Goal: Task Accomplishment & Management: Use online tool/utility

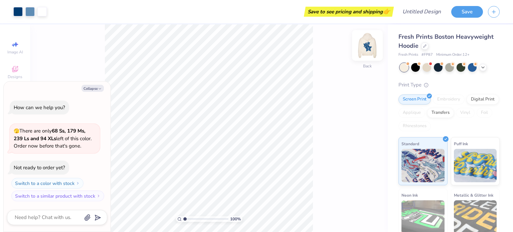
click at [359, 45] on img at bounding box center [367, 45] width 27 height 27
click at [94, 89] on button "Collapse" at bounding box center [92, 88] width 22 height 7
type textarea "x"
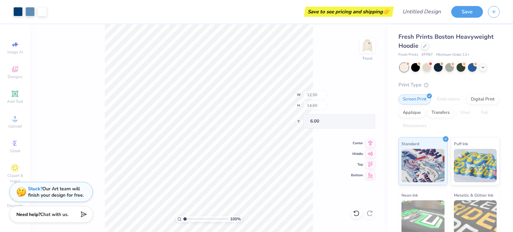
type input "10.58"
type input "10.32"
type input "10.18"
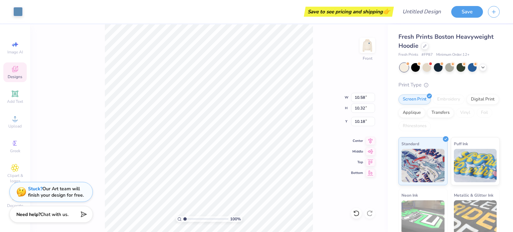
click at [334, 168] on div "100 % Front W 10.58 10.58 " H 10.32 10.32 " Y 10.18 10.18 " Center Middle Top B…" at bounding box center [208, 128] width 357 height 208
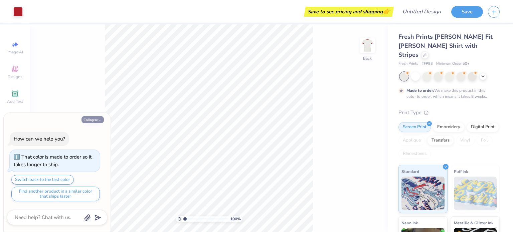
click at [85, 120] on button "Collapse" at bounding box center [92, 119] width 22 height 7
type textarea "x"
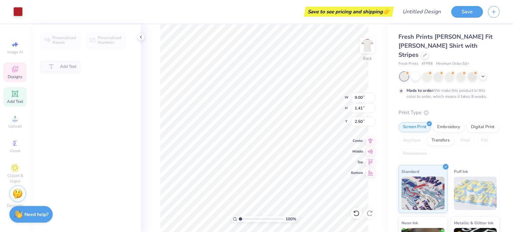
type input "1.41"
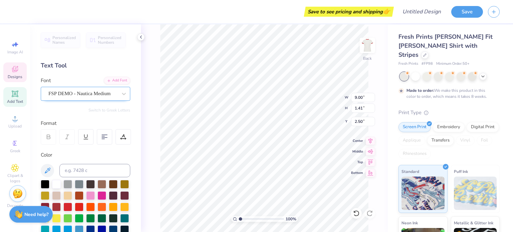
click at [97, 95] on div "FSP DEMO - Nautica Medium" at bounding box center [83, 93] width 70 height 10
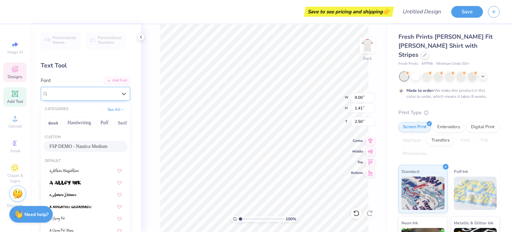
click at [97, 95] on span "FSP DEMO - Nautica Medium" at bounding box center [79, 94] width 62 height 8
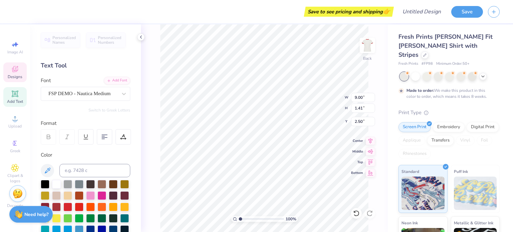
scroll to position [5, 2]
type textarea "Campus Pointe Kent"
type input "3.14"
type input "1.01"
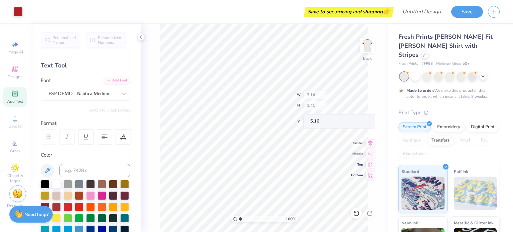
type input "5.16"
type textarea "Greystar"
type input "5.50"
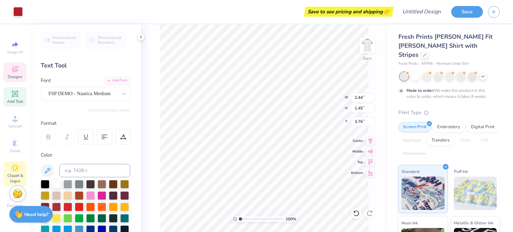
click at [16, 168] on icon at bounding box center [14, 167] width 3 height 3
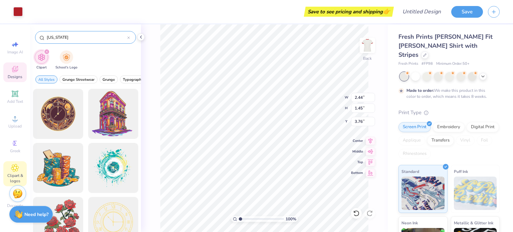
type input "ohio"
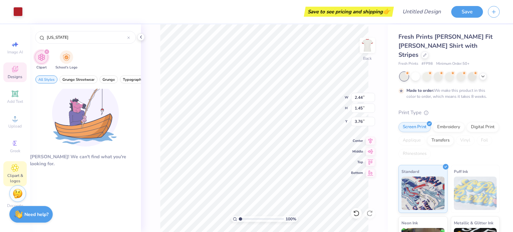
scroll to position [9, 0]
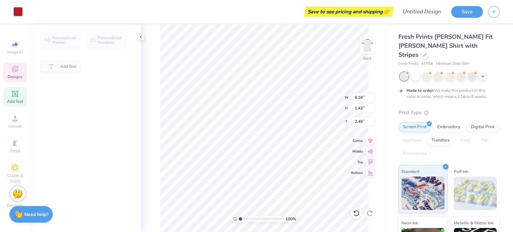
type input "9.18"
type input "1.43"
type input "2.49"
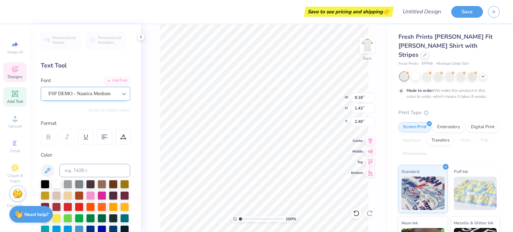
click at [120, 96] on icon at bounding box center [123, 93] width 7 height 7
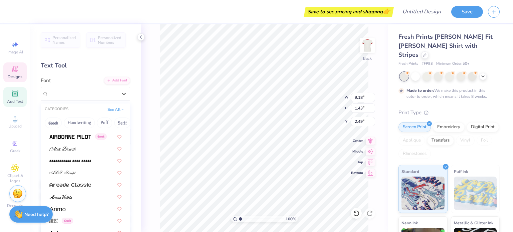
scroll to position [0, 0]
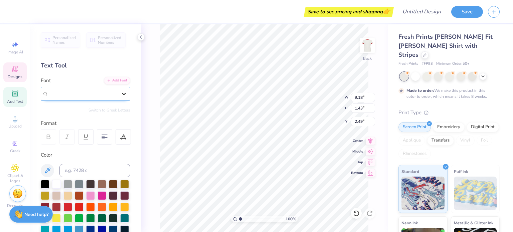
click at [120, 91] on icon at bounding box center [123, 93] width 7 height 7
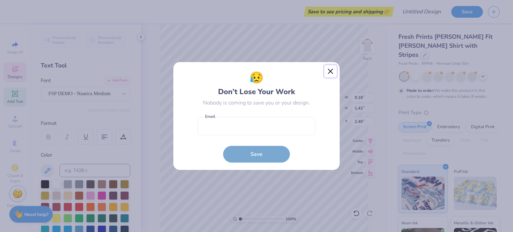
click at [331, 70] on button "Close" at bounding box center [330, 71] width 13 height 13
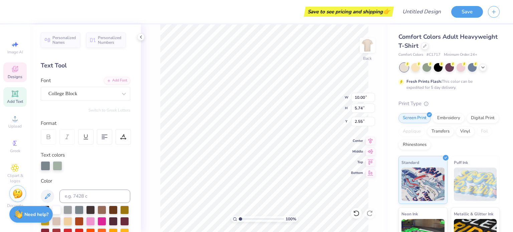
scroll to position [5, 1]
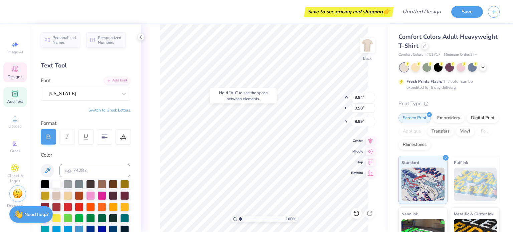
type input "9.94"
type input "0.90"
type input "8.84"
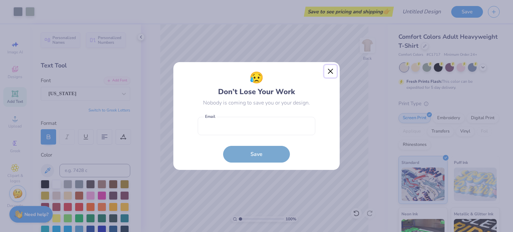
click at [329, 70] on button "Close" at bounding box center [330, 71] width 13 height 13
click at [330, 74] on button "Close" at bounding box center [330, 71] width 13 height 13
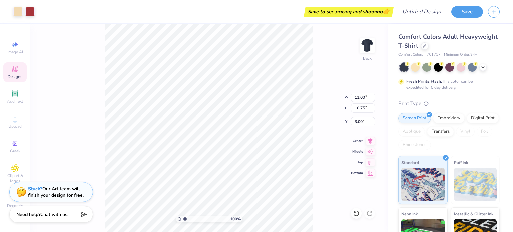
click at [15, 67] on icon at bounding box center [15, 69] width 8 height 8
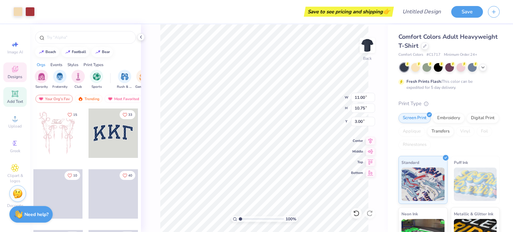
click at [14, 95] on icon at bounding box center [14, 93] width 5 height 5
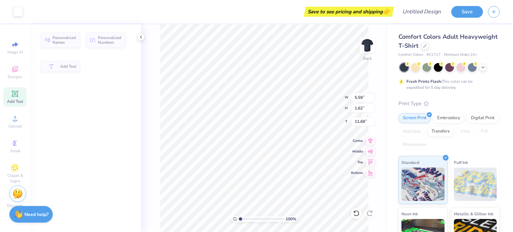
type input "5.59"
type input "1.62"
type input "11.69"
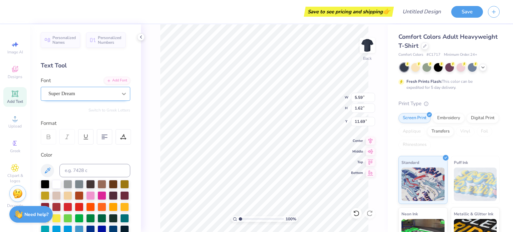
click at [120, 88] on div at bounding box center [124, 94] width 12 height 12
type input "11.00"
type input "10.75"
type input "3.00"
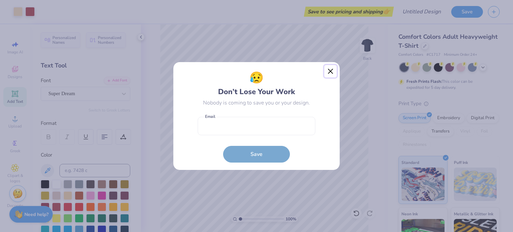
click at [331, 73] on button "Close" at bounding box center [330, 71] width 13 height 13
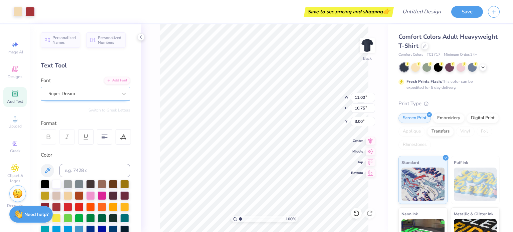
click at [82, 94] on div "Super Dream" at bounding box center [83, 93] width 70 height 10
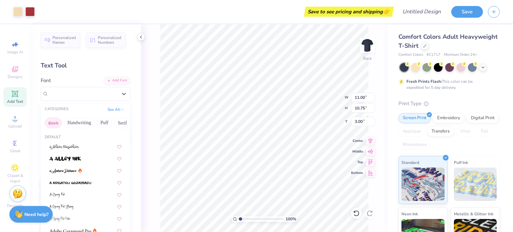
click at [55, 120] on button "Greek" at bounding box center [53, 122] width 17 height 11
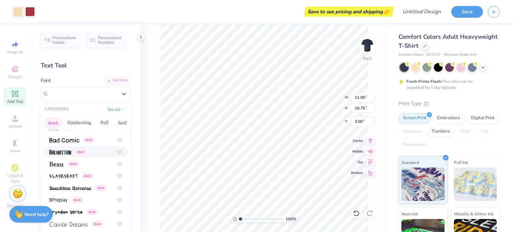
scroll to position [167, 0]
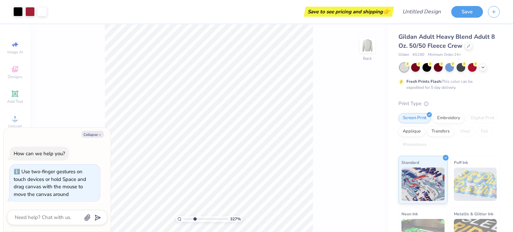
type input "3.27"
type textarea "x"
drag, startPoint x: 184, startPoint y: 218, endPoint x: 189, endPoint y: 224, distance: 8.1
type input "2.02"
click at [189, 222] on input "range" at bounding box center [205, 219] width 45 height 6
